Goal: Task Accomplishment & Management: Manage account settings

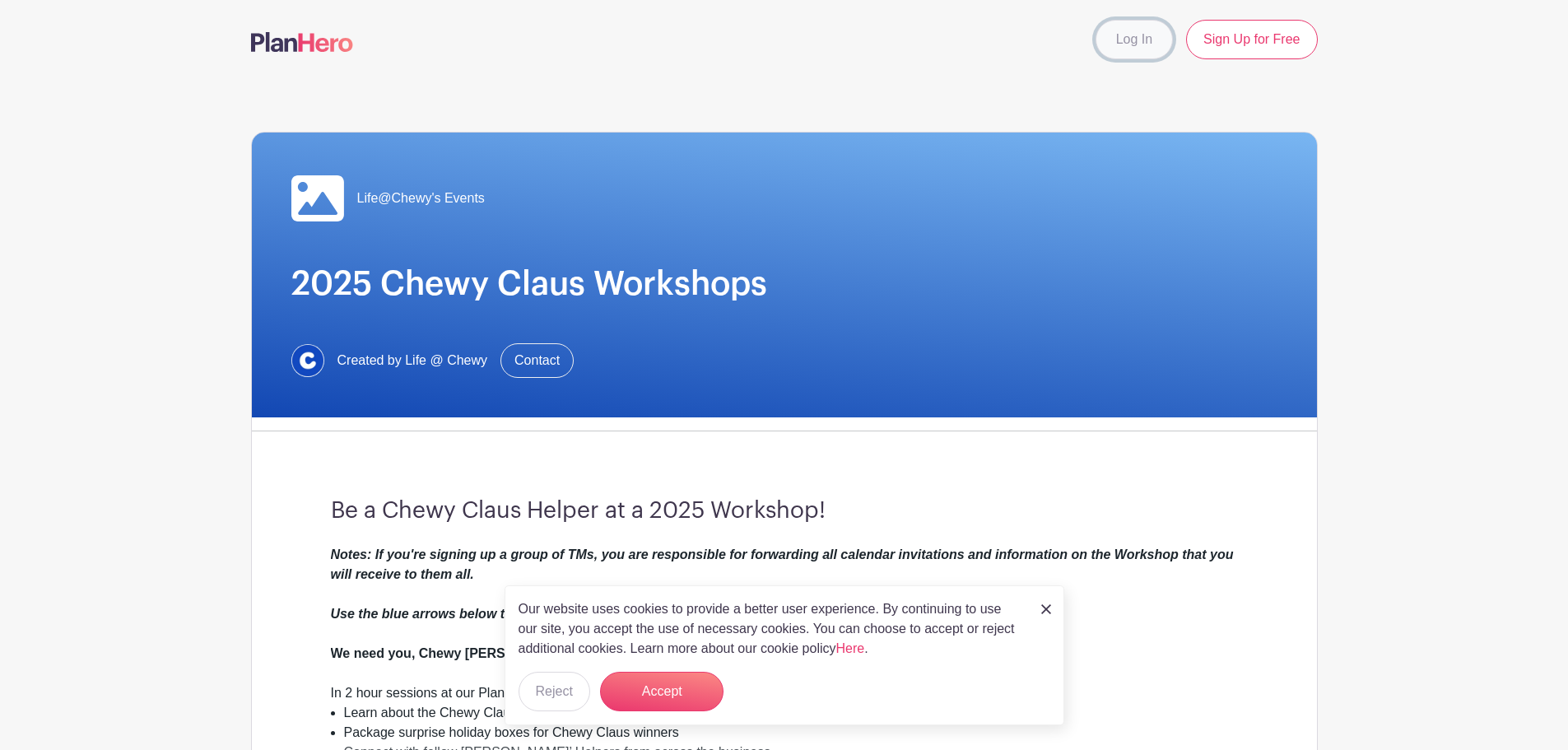
click at [1121, 40] on link "Log In" at bounding box center [1135, 39] width 78 height 40
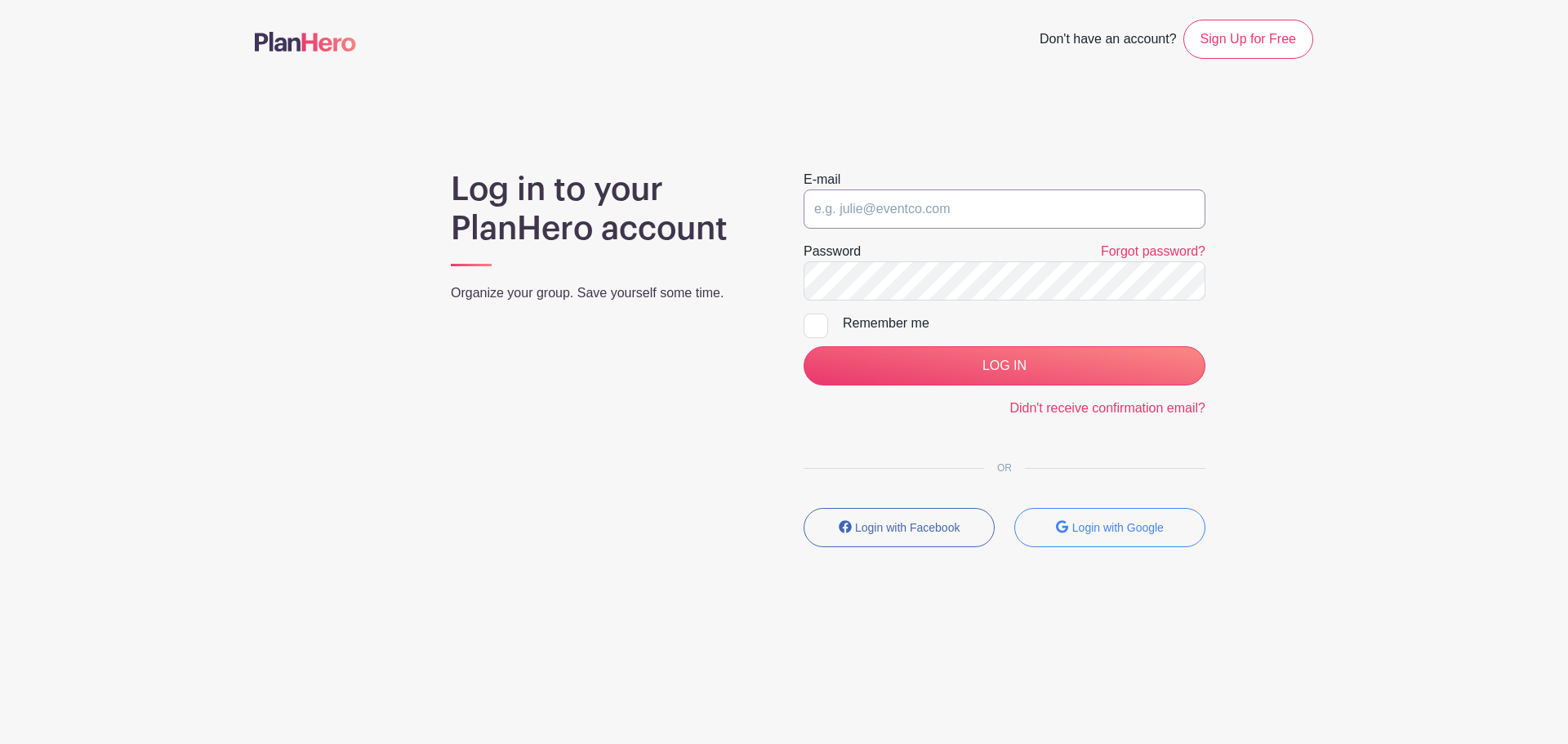
drag, startPoint x: 894, startPoint y: 202, endPoint x: 886, endPoint y: 201, distance: 8.1
click at [894, 201] on input "email" at bounding box center [1004, 209] width 402 height 39
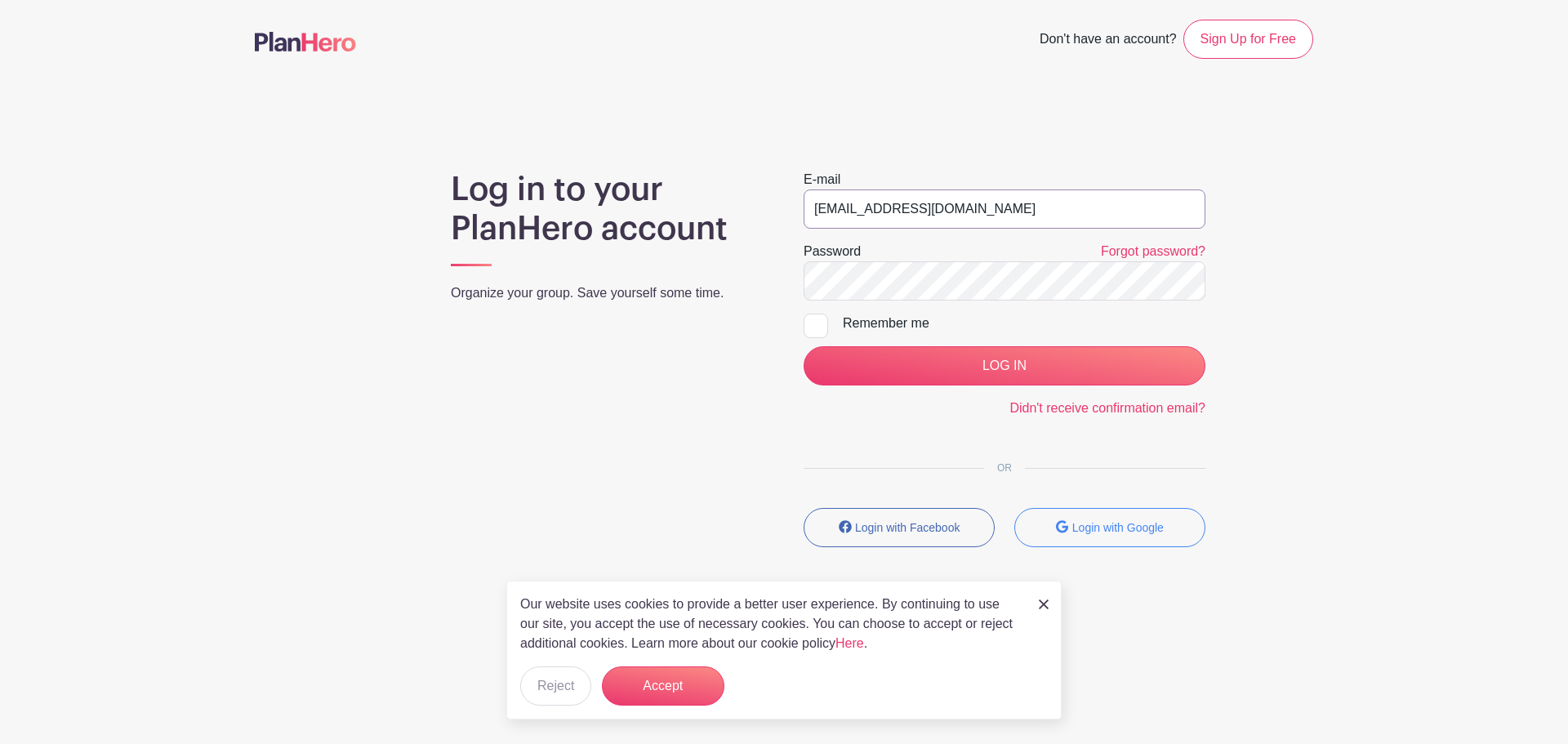
type input "life@chewy.com"
click at [804, 327] on div "E-mail life@chewy.com Password Forgot password? Remember me LOG IN Didn't recei…" at bounding box center [1004, 364] width 441 height 390
click at [817, 329] on div at bounding box center [815, 325] width 24 height 24
click at [815, 324] on input "Remember me" at bounding box center [809, 318] width 11 height 11
checkbox input "true"
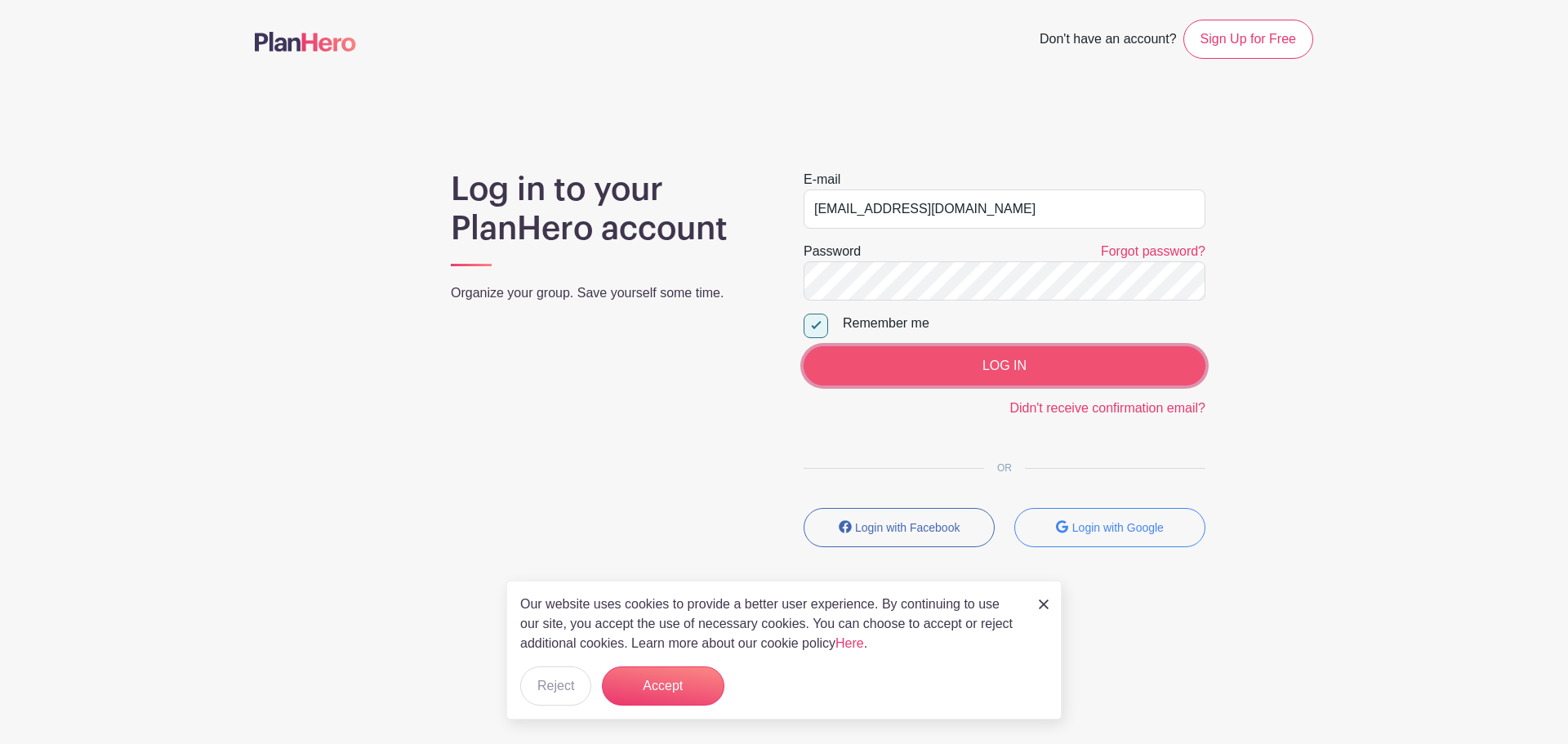
click at [831, 359] on input "LOG IN" at bounding box center [1004, 365] width 402 height 39
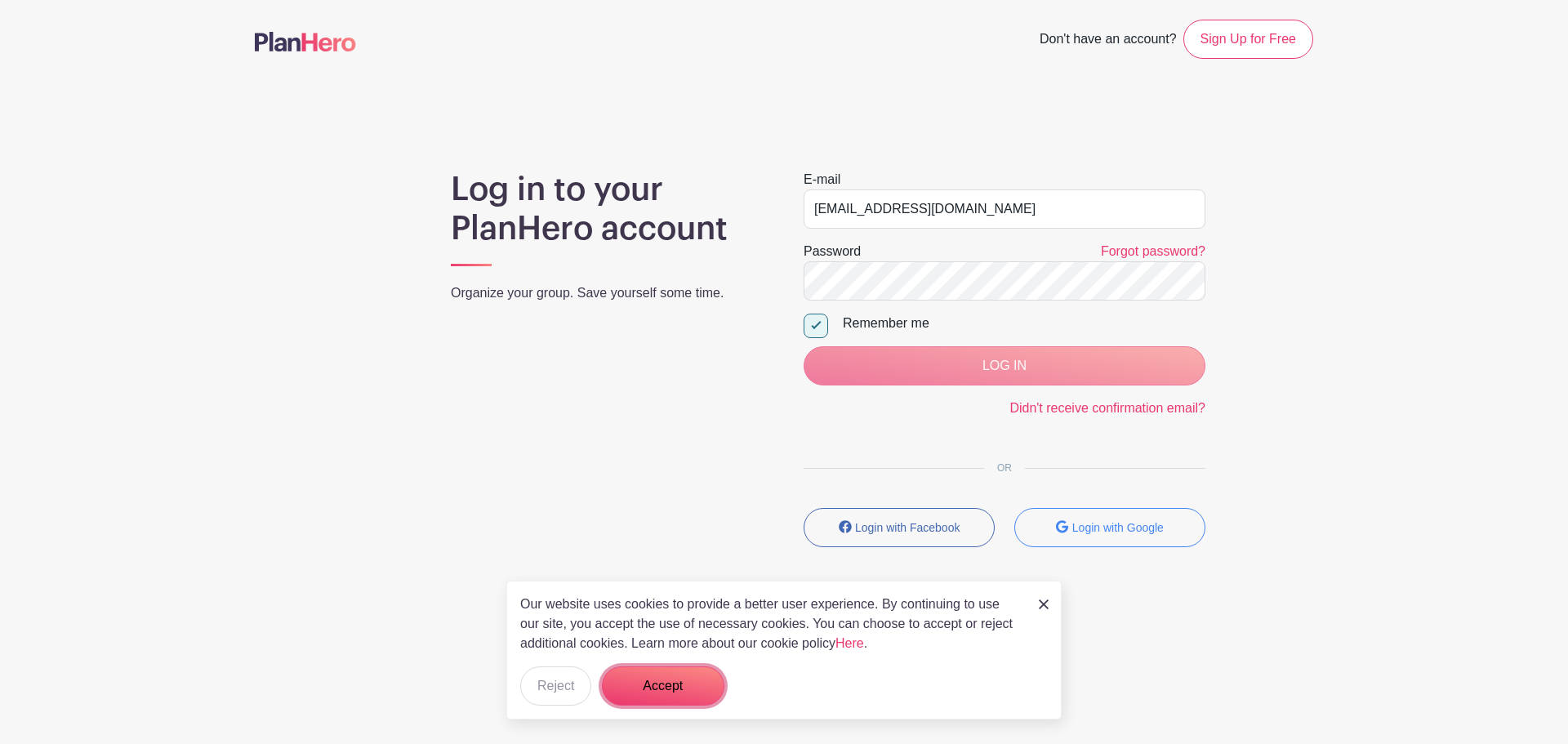
click at [698, 683] on button "Accept" at bounding box center [663, 685] width 122 height 39
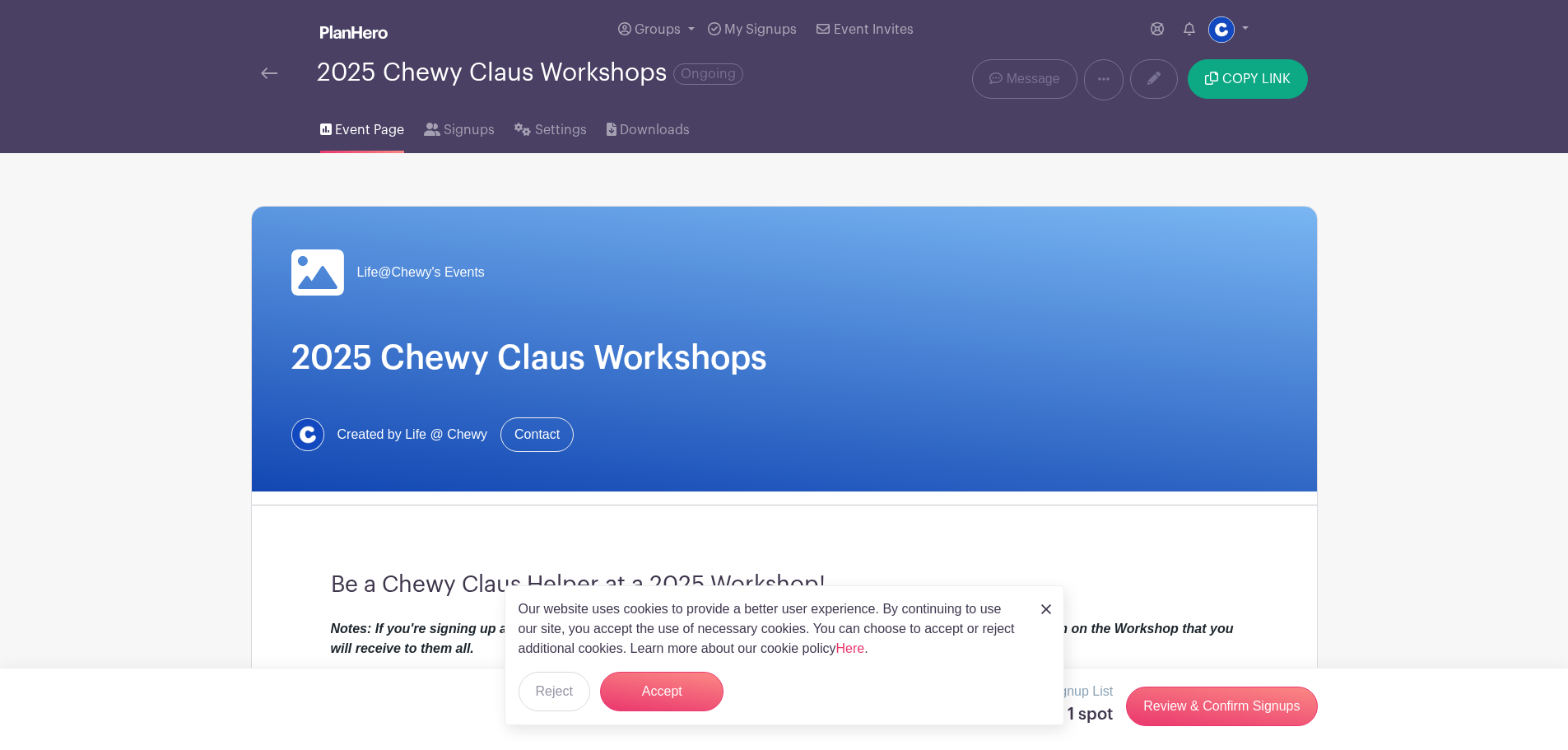
click at [267, 71] on img at bounding box center [270, 73] width 17 height 12
